Goal: Task Accomplishment & Management: Manage account settings

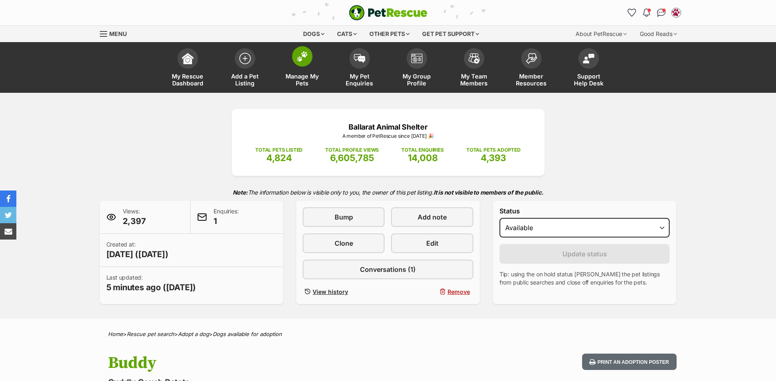
click at [315, 63] on link "Manage My Pets" at bounding box center [302, 68] width 57 height 49
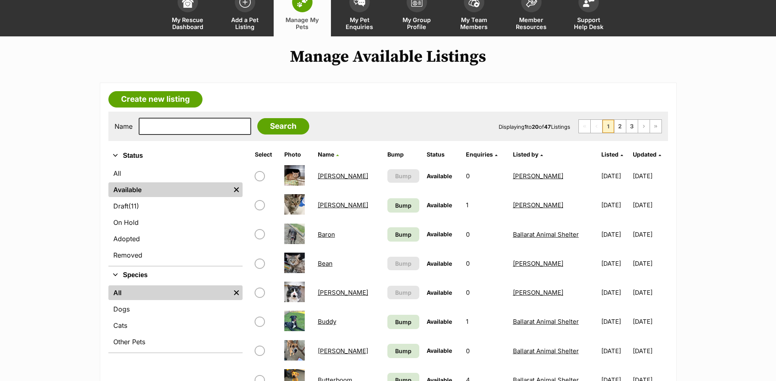
scroll to position [164, 0]
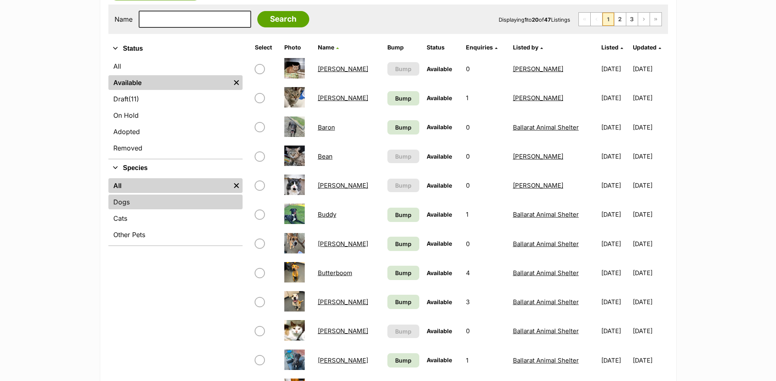
click at [135, 207] on link "Dogs" at bounding box center [175, 202] width 134 height 15
